Goal: Check status: Check status

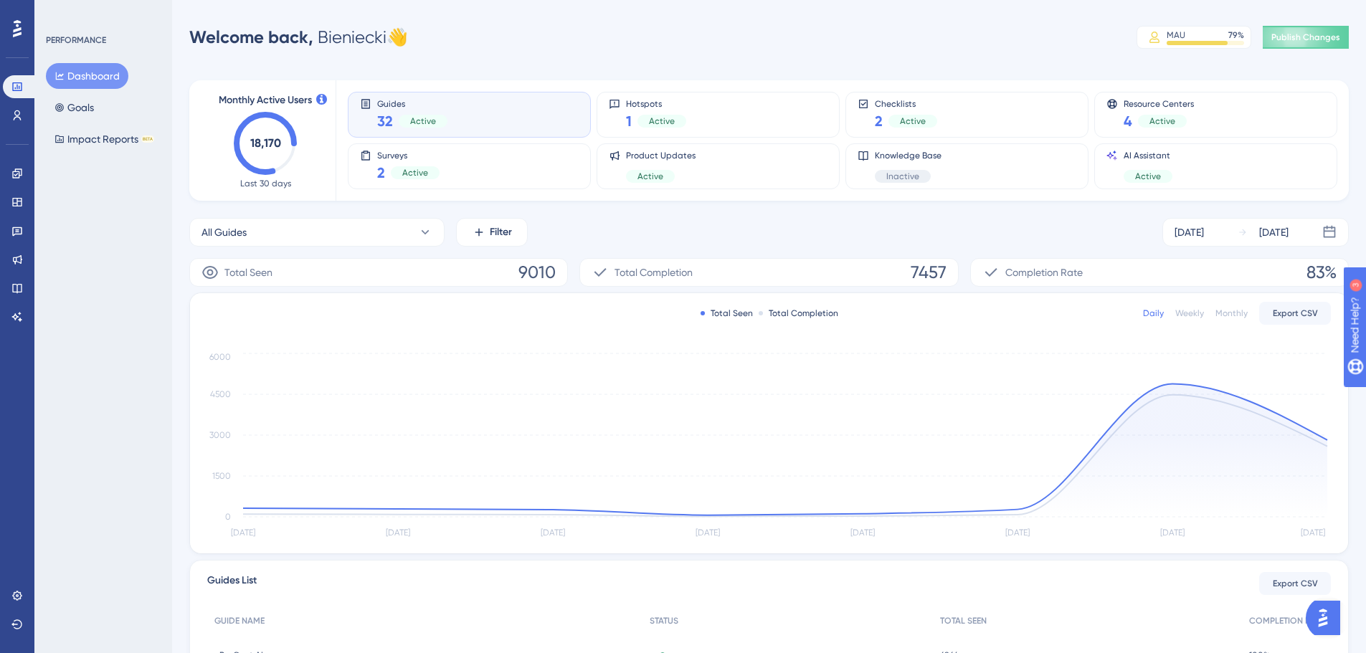
click at [912, 27] on div "Welcome back, Bieniecki 👋 MAU 79 % Click to see add-on and upgrade options Publ…" at bounding box center [768, 37] width 1159 height 29
click at [27, 178] on link at bounding box center [17, 173] width 29 height 23
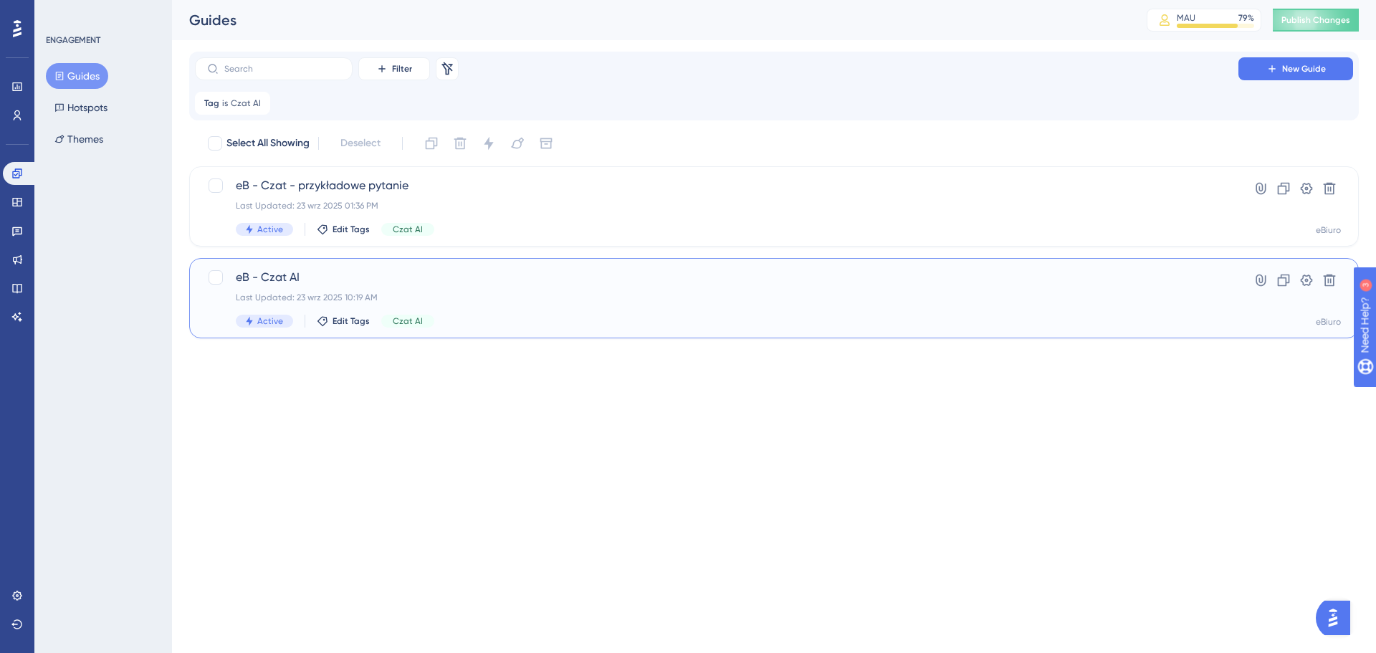
click at [373, 270] on span "eB - Czat AI" at bounding box center [717, 277] width 962 height 17
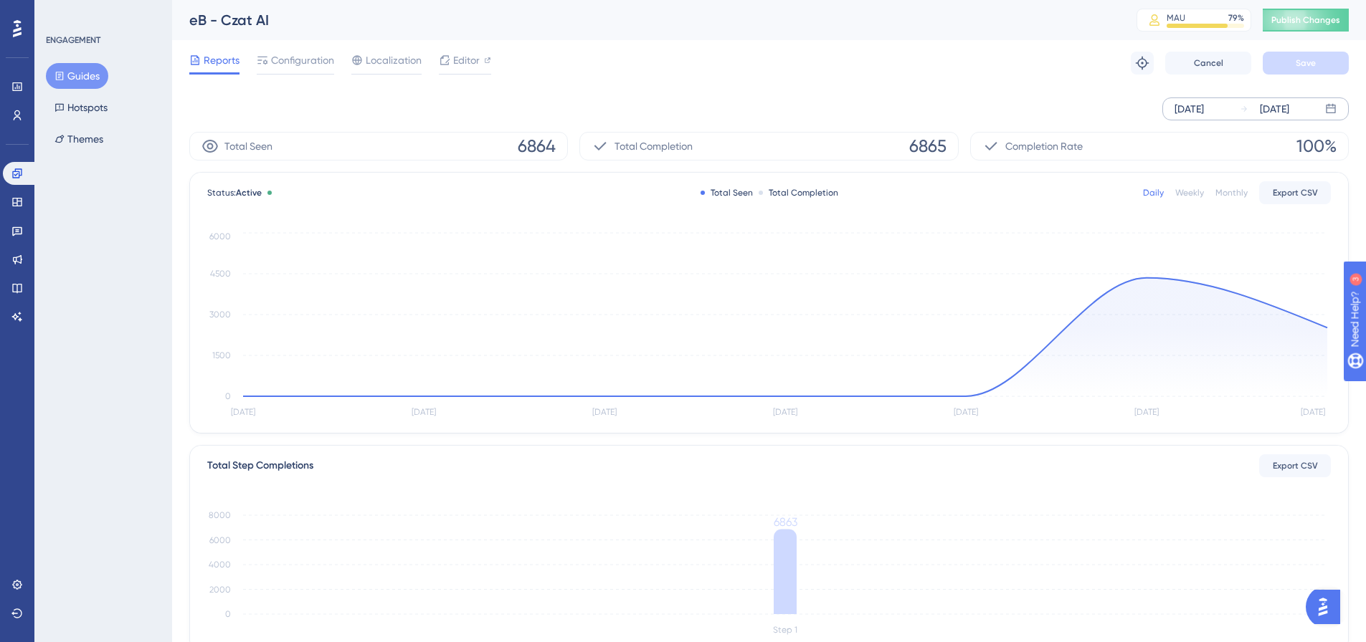
click at [1195, 113] on div "[DATE]" at bounding box center [1188, 108] width 29 height 17
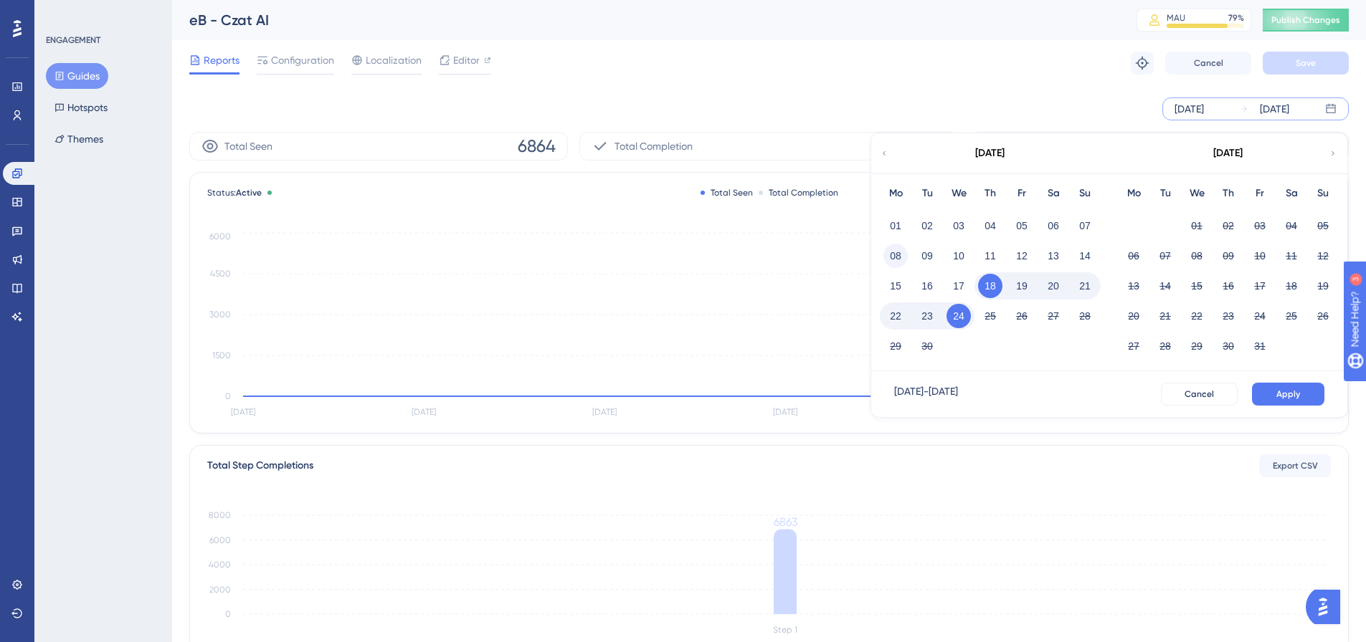
click at [905, 252] on button "08" at bounding box center [895, 256] width 24 height 24
click at [1297, 391] on span "Apply" at bounding box center [1288, 394] width 24 height 11
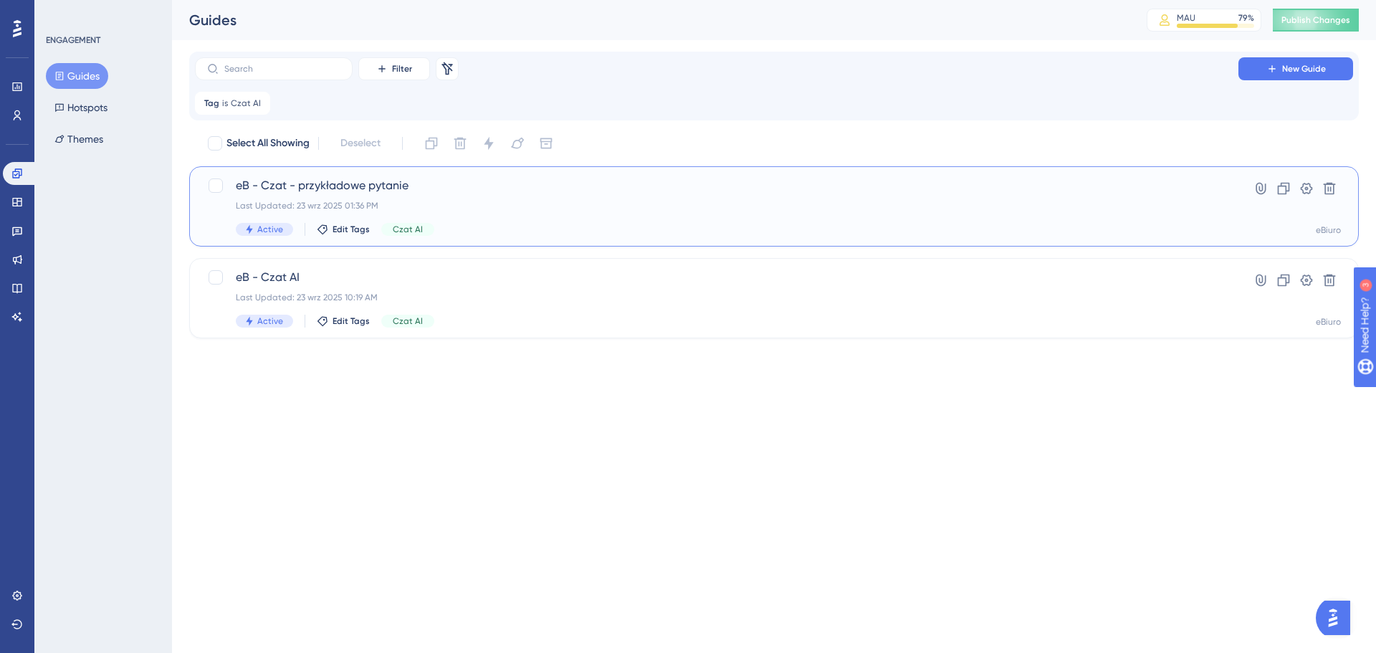
click at [483, 194] on span "eB - Czat - przykładowe pytanie" at bounding box center [717, 185] width 962 height 17
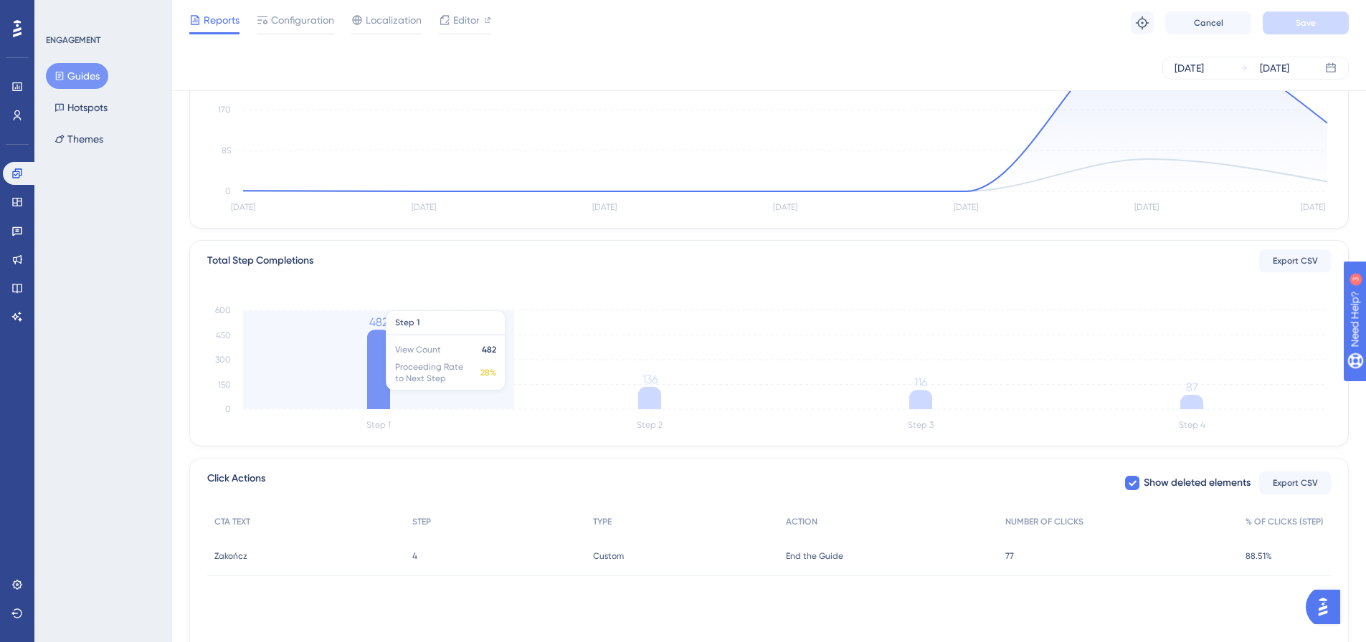
scroll to position [266, 0]
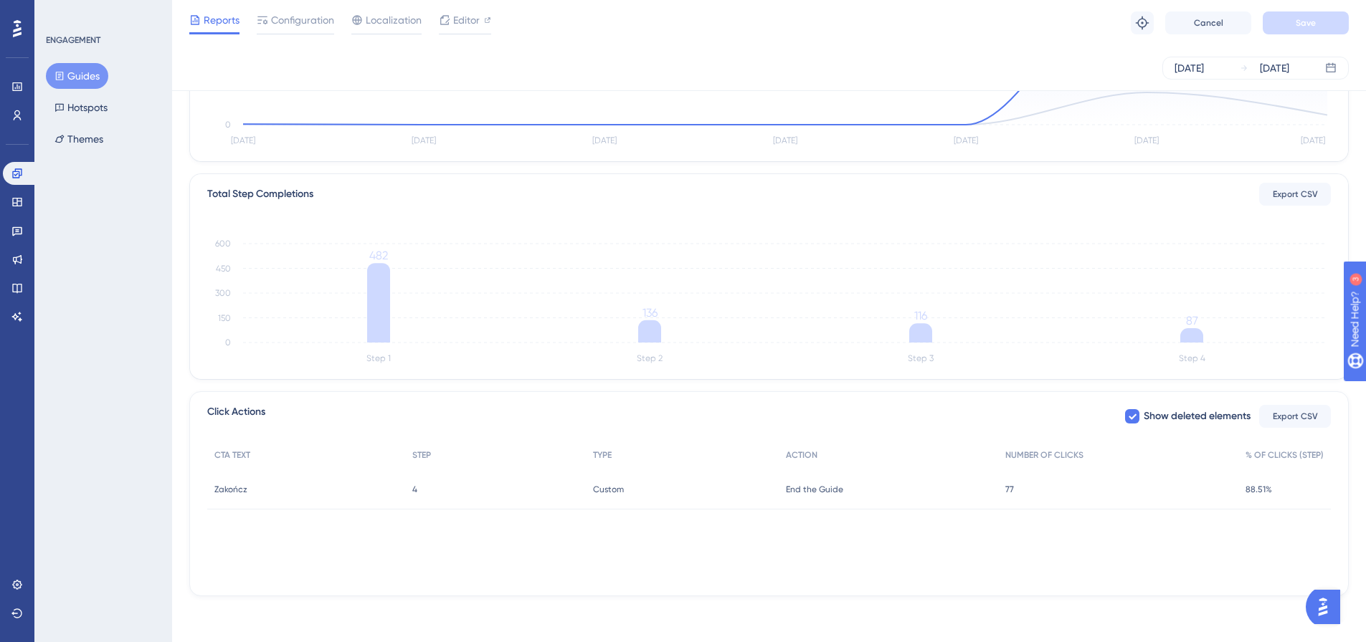
click at [594, 42] on div "Reports Configuration Localization Editor Troubleshoot Cancel Save" at bounding box center [769, 23] width 1194 height 46
click at [596, 39] on div "Reports Configuration Localization Editor Troubleshoot Cancel Save" at bounding box center [769, 23] width 1194 height 46
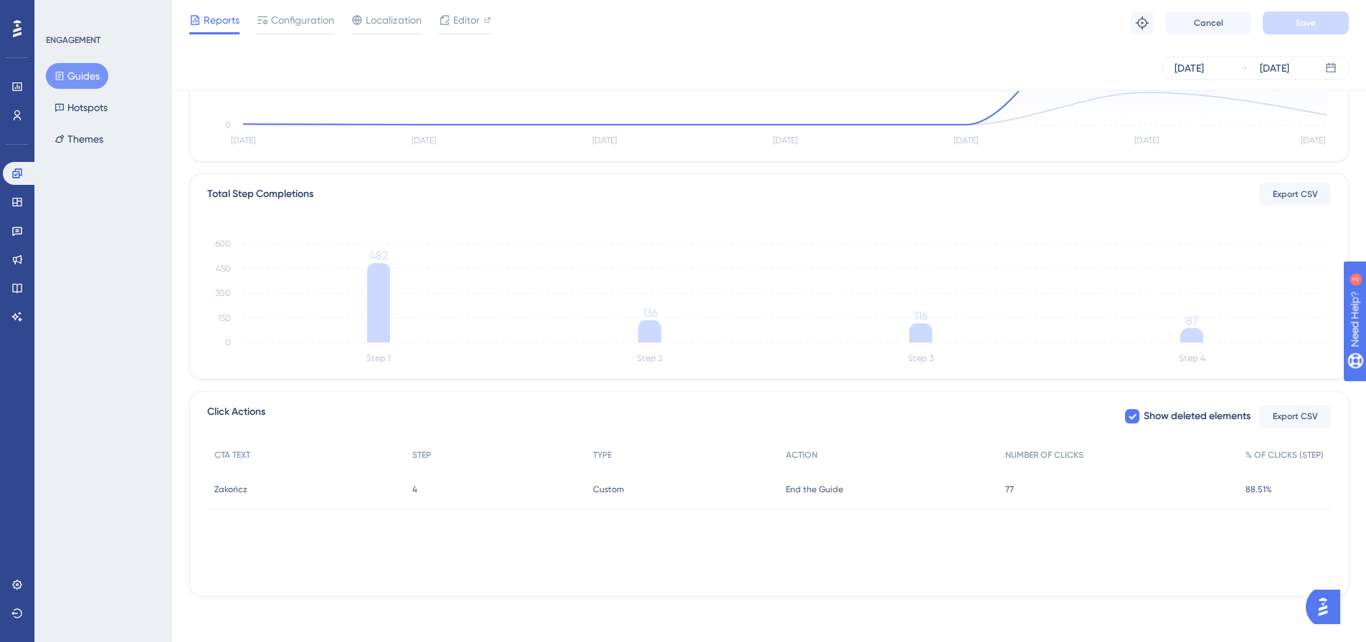
click at [596, 39] on div "Reports Configuration Localization Editor Troubleshoot Cancel Save" at bounding box center [769, 23] width 1194 height 46
